Goal: Transaction & Acquisition: Register for event/course

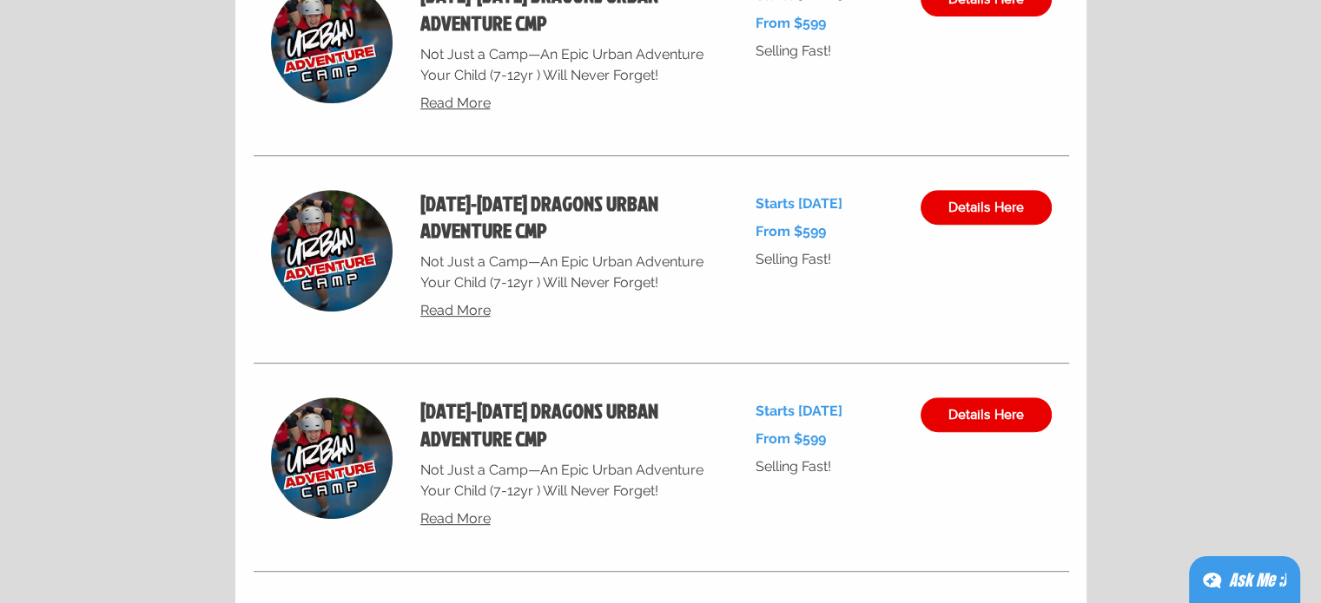
scroll to position [7264, 0]
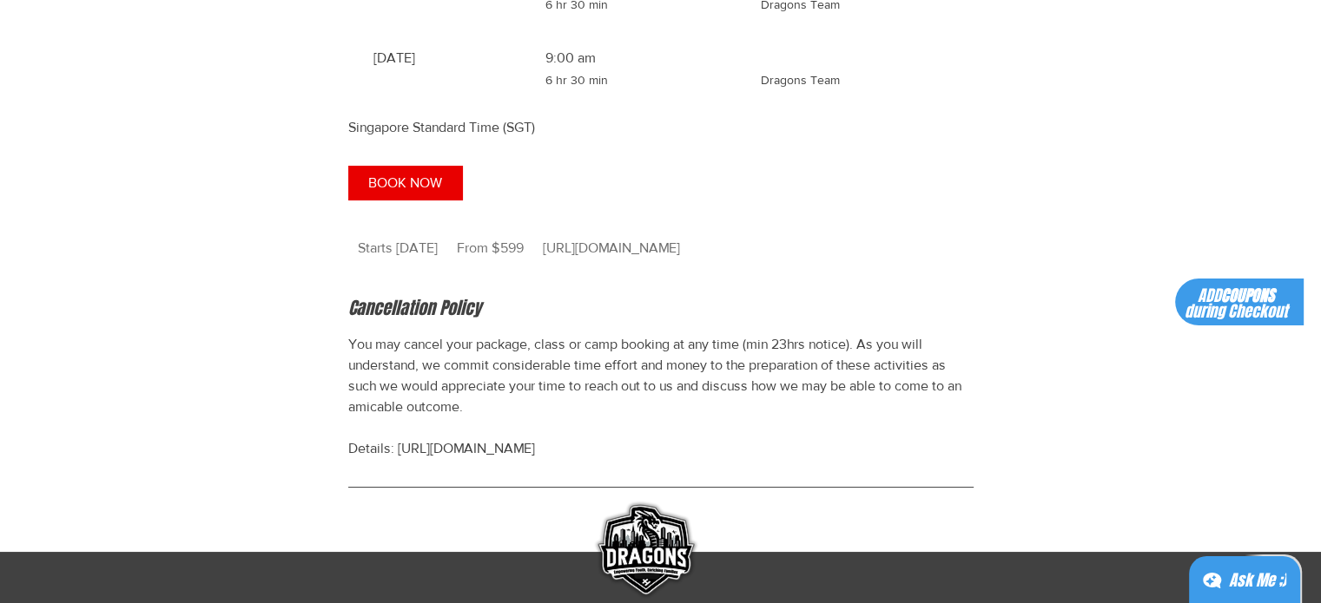
scroll to position [1786, 0]
click at [619, 269] on span "[URL][DOMAIN_NAME]" at bounding box center [611, 249] width 156 height 40
click at [545, 269] on span "[URL][DOMAIN_NAME]" at bounding box center [611, 249] width 156 height 40
copy span "http://bit.ly/SomersetPk"
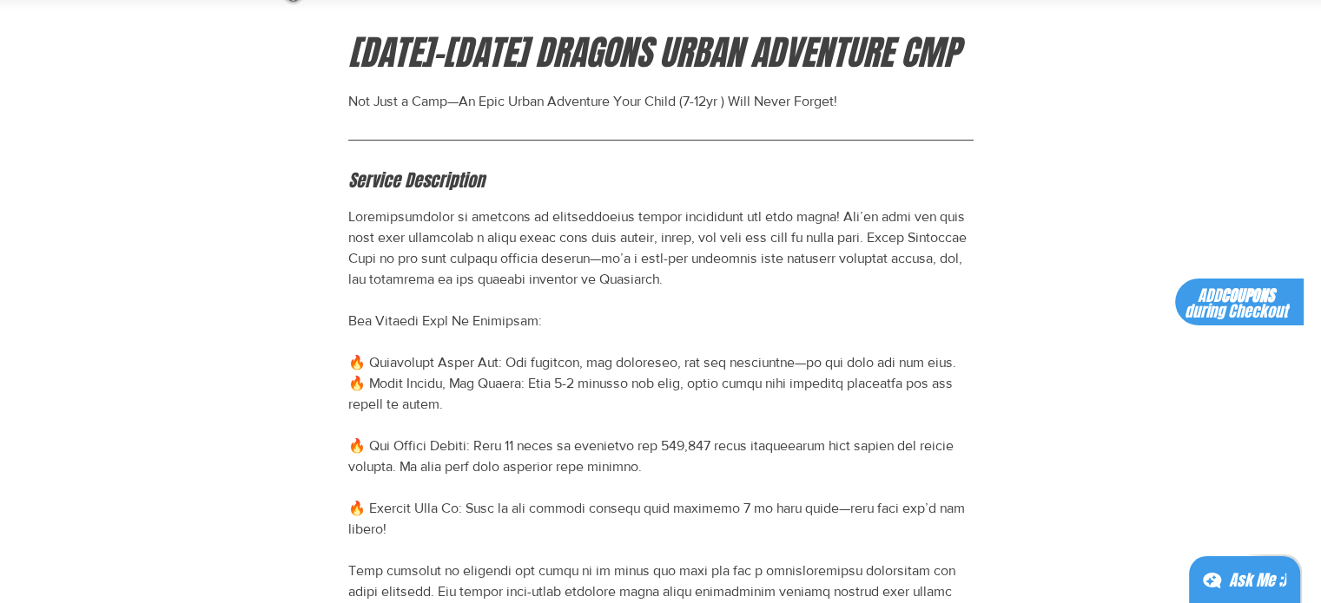
scroll to position [88, 0]
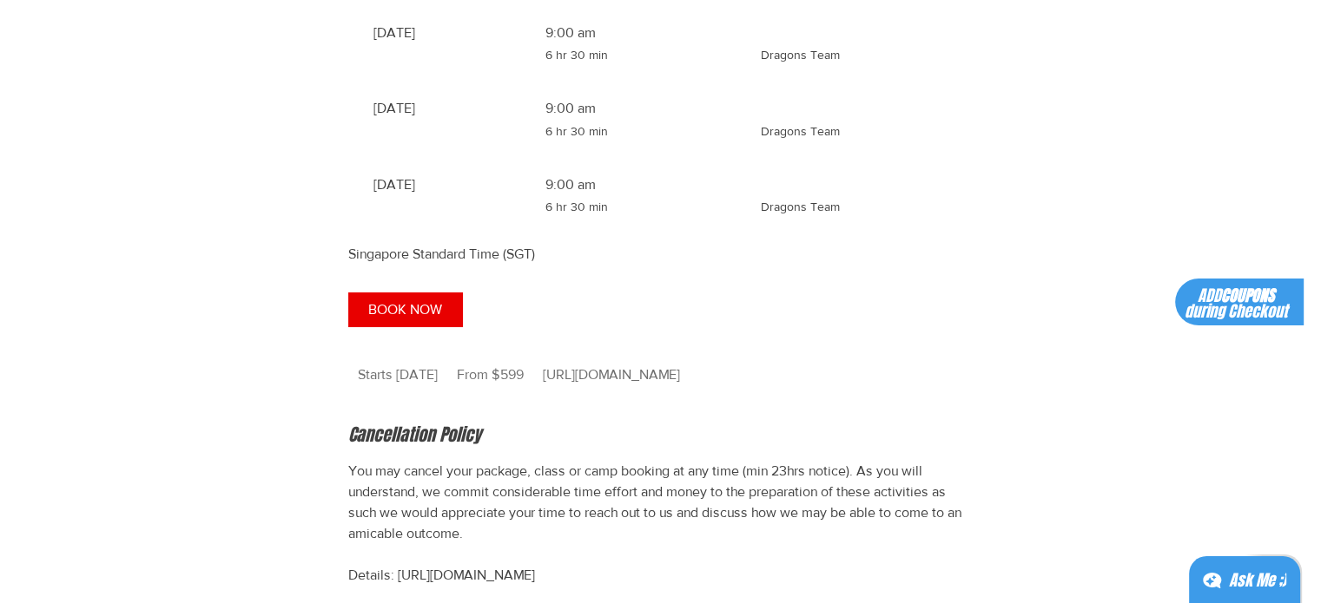
scroll to position [1663, 0]
click at [410, 314] on span "BOOK NOW" at bounding box center [405, 307] width 74 height 14
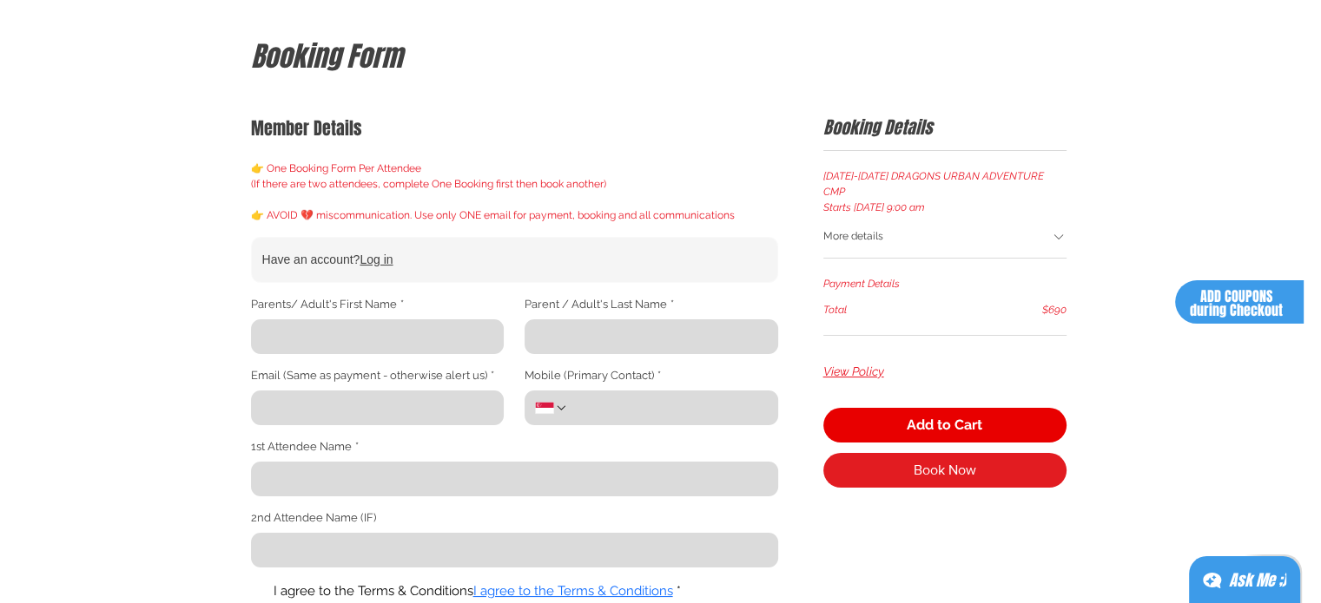
scroll to position [162, 0]
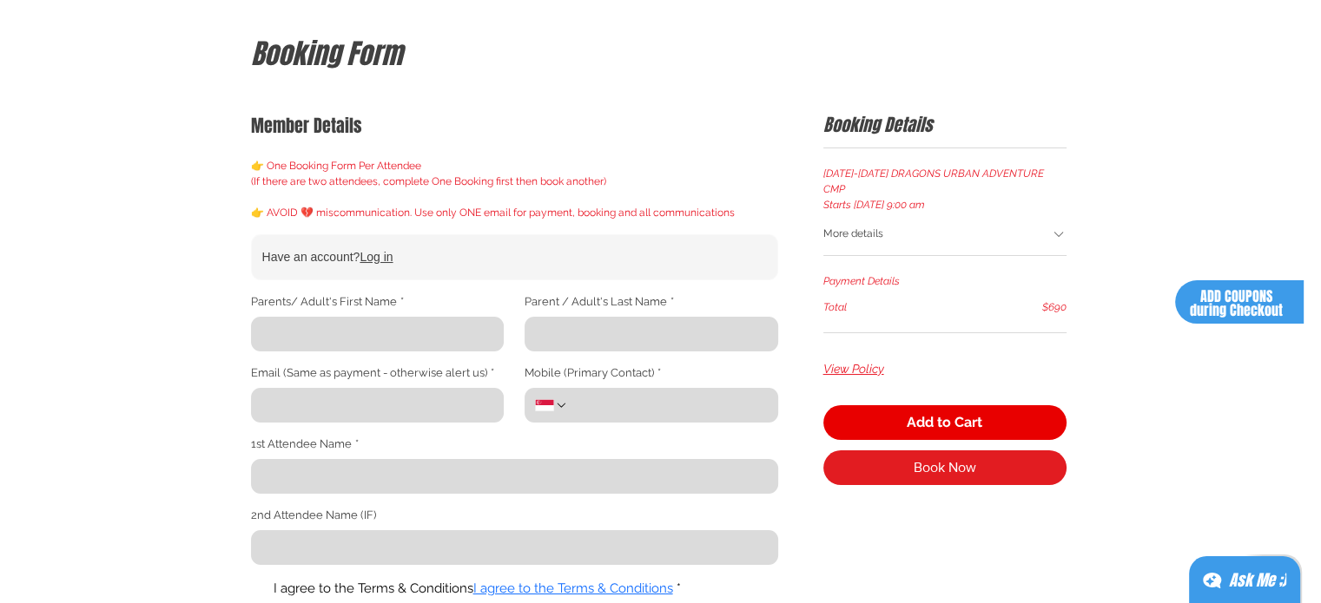
click at [1048, 227] on div "More details" at bounding box center [937, 235] width 228 height 17
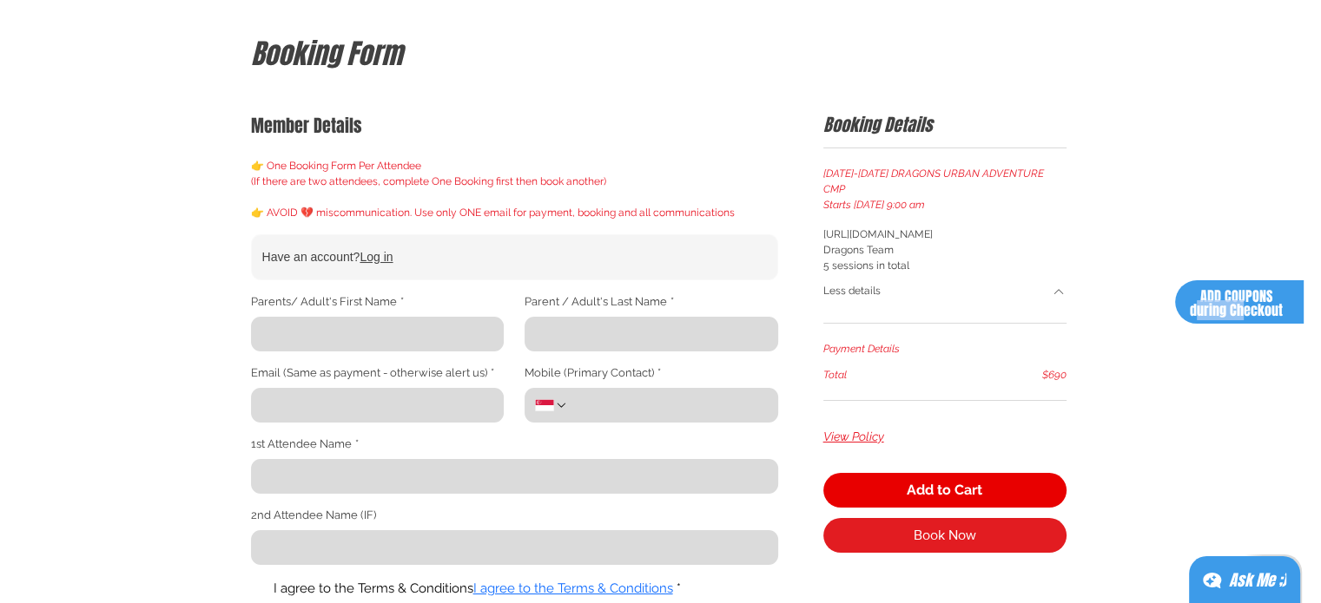
drag, startPoint x: 1184, startPoint y: 306, endPoint x: 1237, endPoint y: 305, distance: 52.1
click at [1237, 305] on h4 "ADD COUPONS during Checkout" at bounding box center [1236, 304] width 106 height 28
click at [1237, 305] on span "ADD COUPONS during Checkout" at bounding box center [1236, 304] width 93 height 34
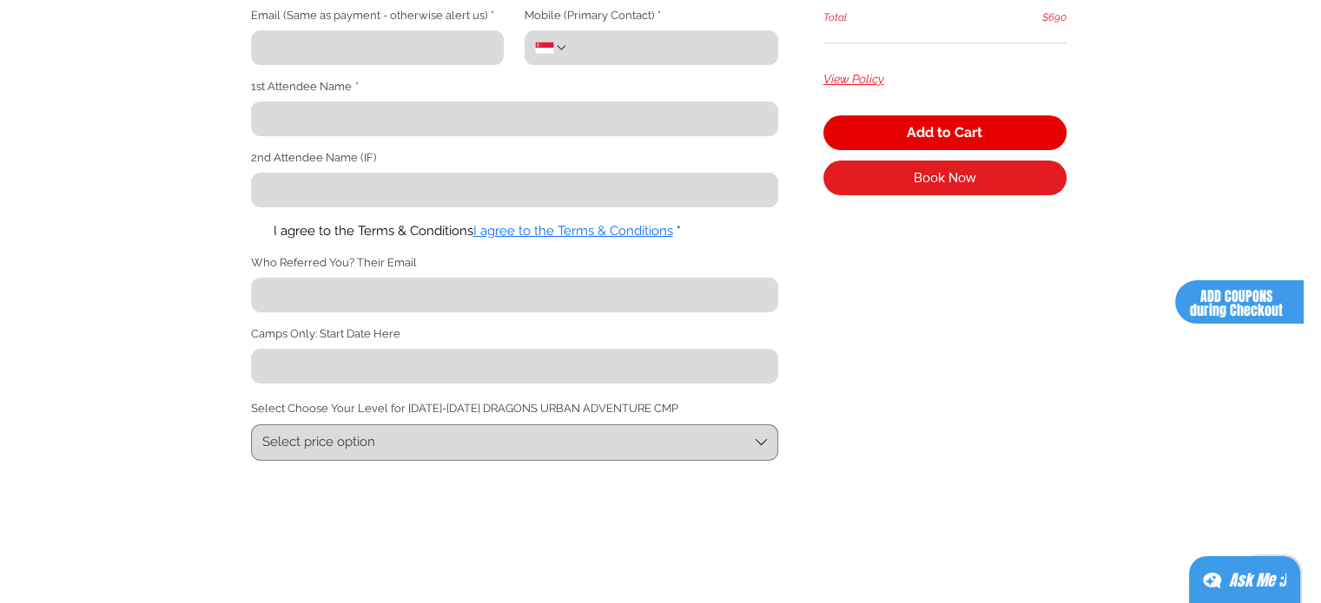
scroll to position [551, 0]
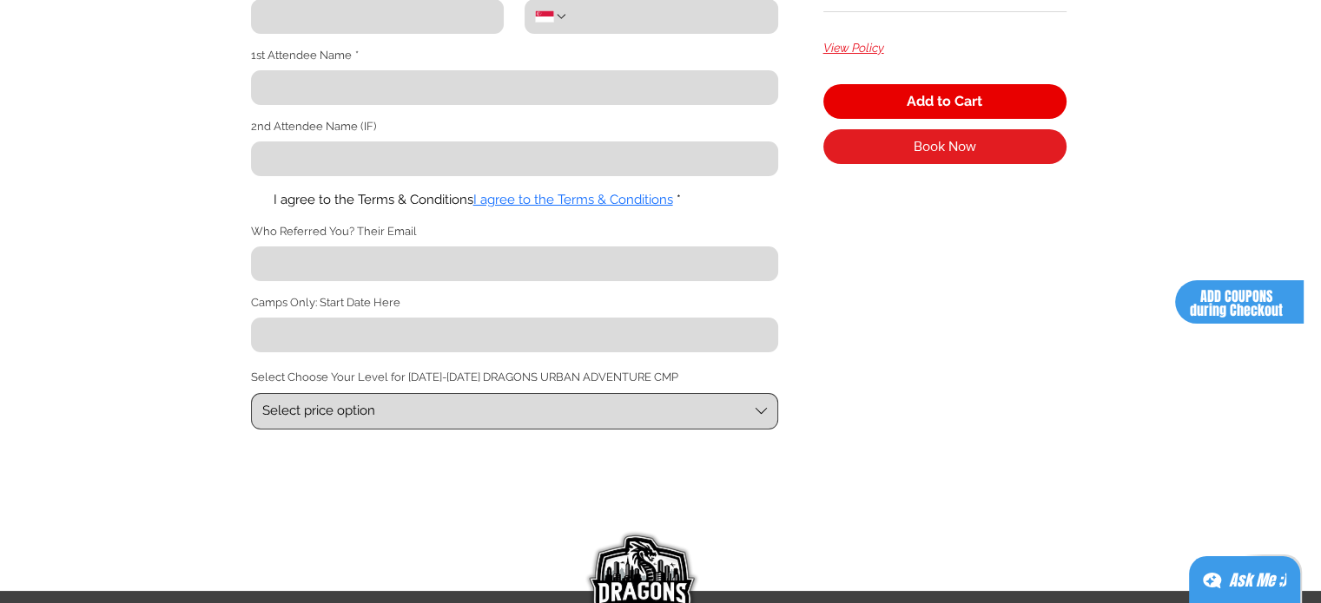
click at [547, 419] on span "Select price option" at bounding box center [505, 411] width 486 height 18
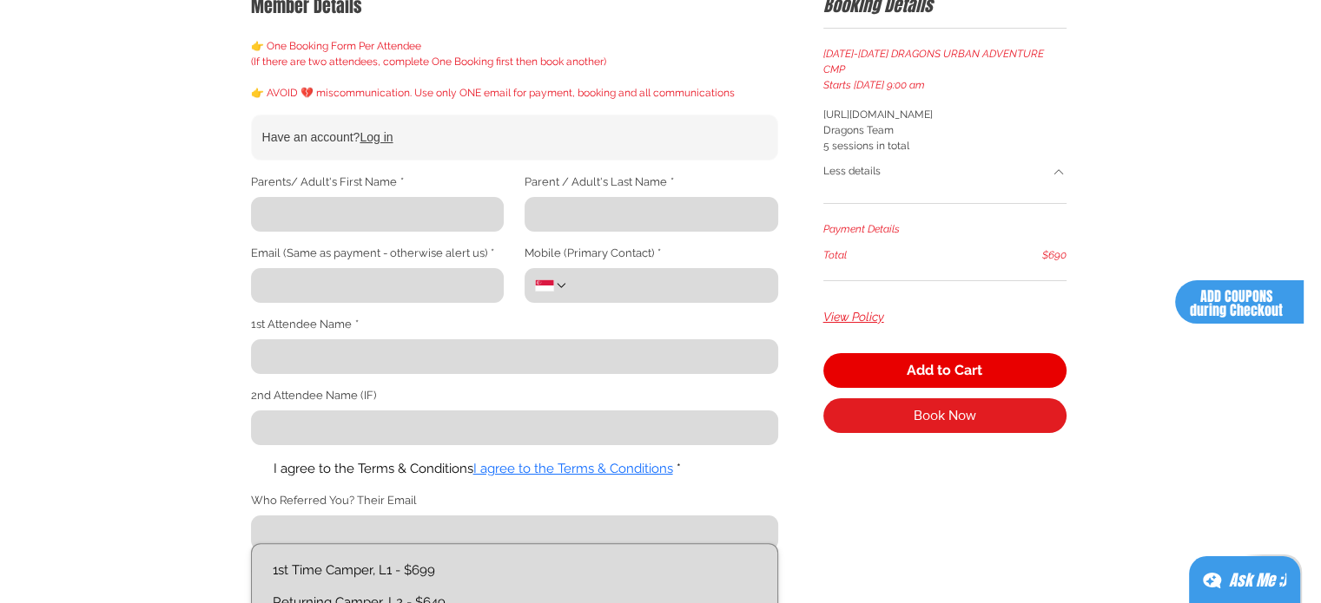
scroll to position [0, 0]
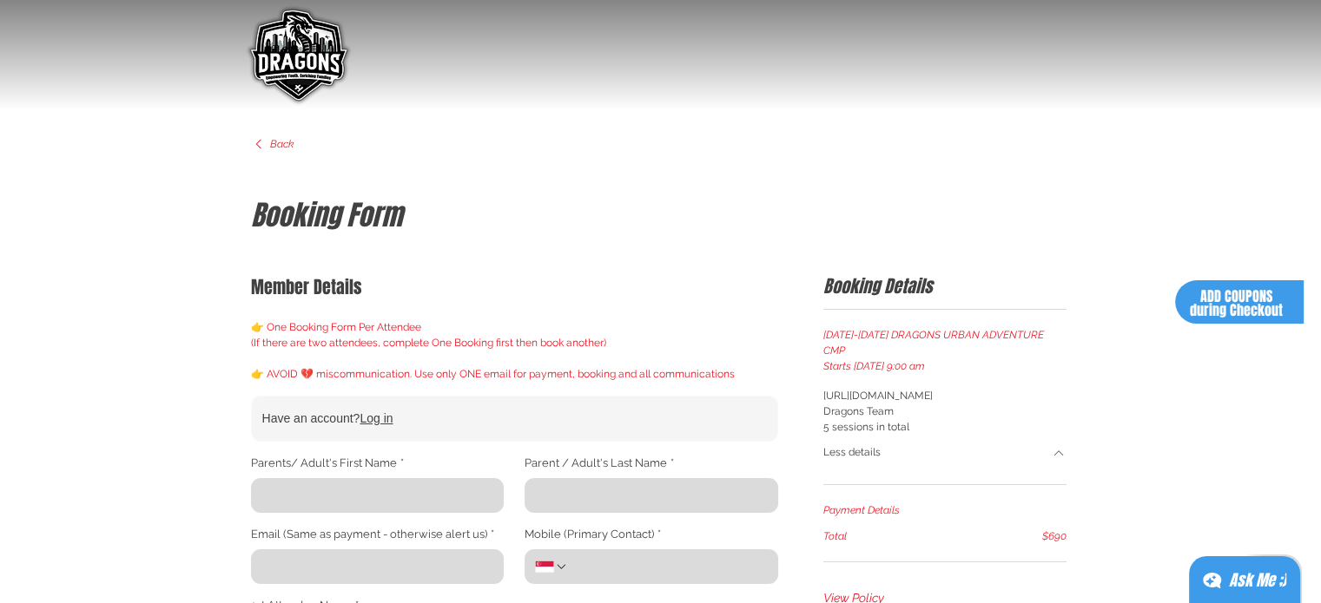
click at [288, 25] on img "main content" at bounding box center [298, 57] width 114 height 114
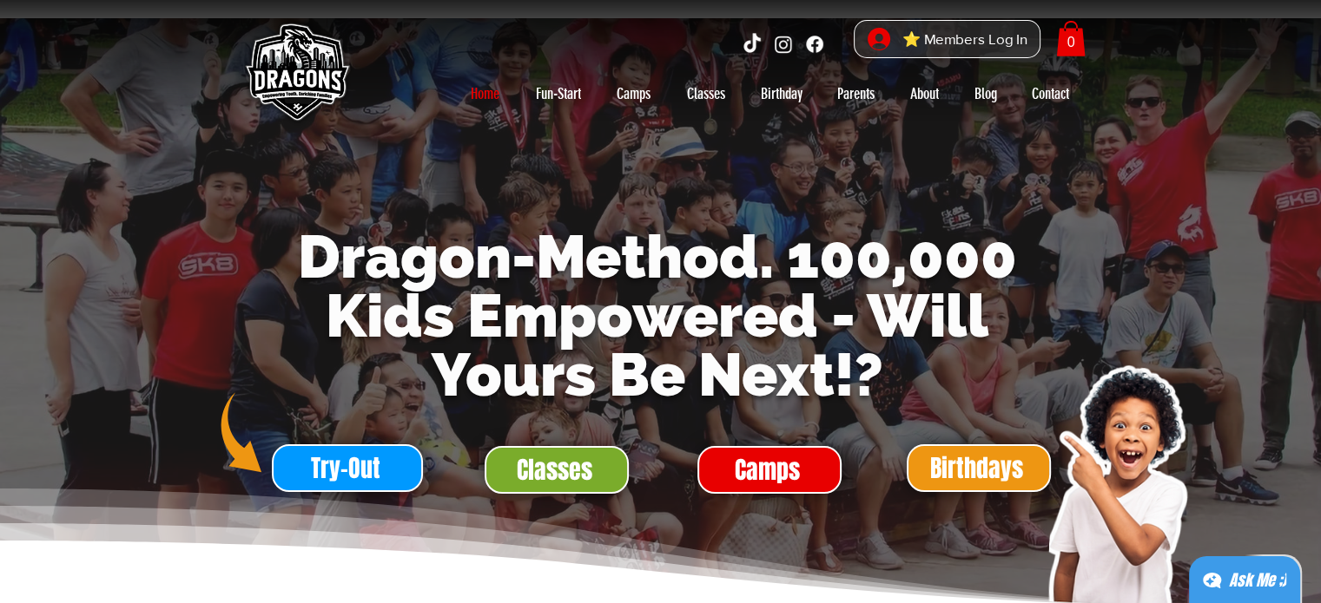
click at [290, 65] on img at bounding box center [296, 74] width 122 height 122
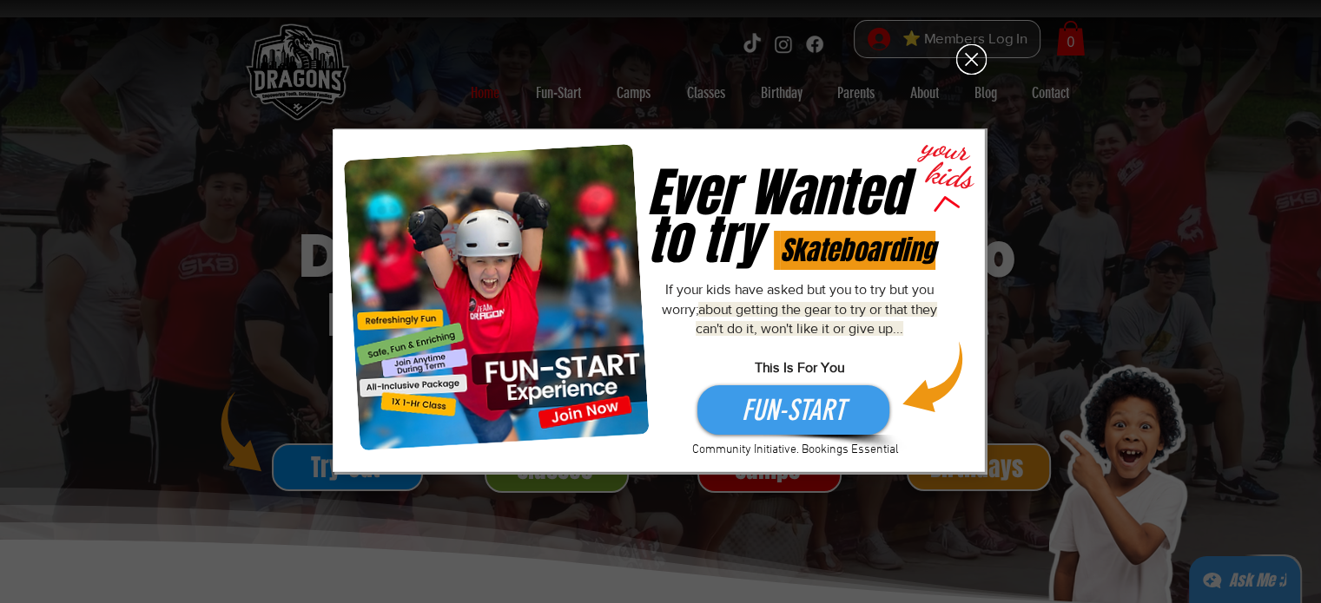
click at [814, 418] on span "FUN-START" at bounding box center [793, 411] width 103 height 40
